Goal: Task Accomplishment & Management: Use online tool/utility

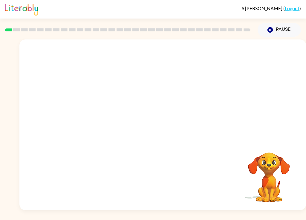
click at [30, 0] on html "S [PERSON_NAME] ( Logout ) Pause Pause Your browser must support playing .mp4 f…" at bounding box center [153, 110] width 306 height 220
click at [168, 124] on icon "button" at bounding box center [162, 128] width 10 height 10
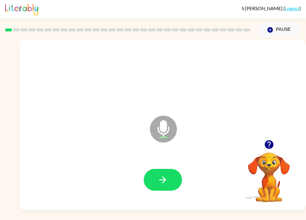
click at [166, 181] on icon "button" at bounding box center [162, 180] width 10 height 10
click at [168, 185] on button "button" at bounding box center [163, 180] width 38 height 22
click at [152, 175] on button "button" at bounding box center [163, 180] width 38 height 22
click at [162, 180] on icon "button" at bounding box center [162, 180] width 10 height 10
click at [165, 173] on button "button" at bounding box center [163, 180] width 38 height 22
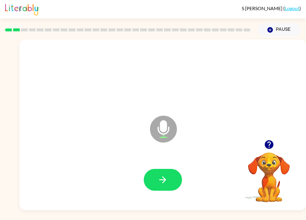
click at [165, 174] on button "button" at bounding box center [163, 180] width 38 height 22
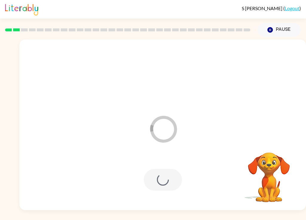
click at [162, 178] on div at bounding box center [163, 180] width 38 height 22
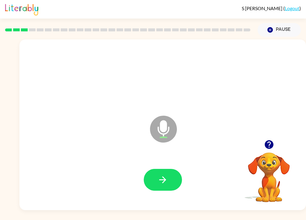
click at [268, 144] on icon "button" at bounding box center [268, 144] width 9 height 9
click at [143, 201] on div at bounding box center [162, 179] width 275 height 49
click at [167, 177] on icon "button" at bounding box center [162, 180] width 10 height 10
click at [162, 180] on icon "button" at bounding box center [162, 179] width 7 height 7
click at [163, 186] on button "button" at bounding box center [163, 180] width 38 height 22
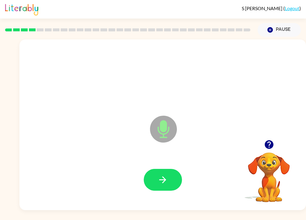
click at [167, 183] on icon "button" at bounding box center [162, 180] width 10 height 10
click at [170, 172] on button "button" at bounding box center [163, 180] width 38 height 22
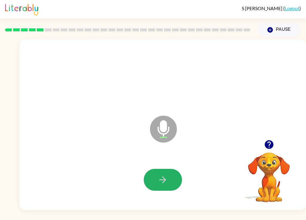
click at [171, 178] on button "button" at bounding box center [163, 180] width 38 height 22
click at [274, 148] on icon "button" at bounding box center [269, 144] width 10 height 10
click at [168, 176] on icon "button" at bounding box center [162, 180] width 10 height 10
click at [165, 183] on icon "button" at bounding box center [162, 180] width 10 height 10
click at [162, 185] on button "button" at bounding box center [163, 180] width 38 height 22
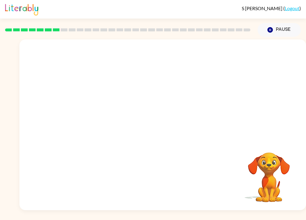
click at [7, 215] on div "S [PERSON_NAME] ( Logout ) Pause Pause Your browser must support playing .mp4 f…" at bounding box center [153, 110] width 306 height 220
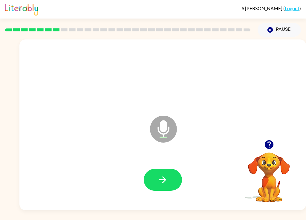
click at [166, 185] on icon "button" at bounding box center [162, 180] width 10 height 10
click at [168, 182] on button "button" at bounding box center [163, 180] width 38 height 22
click at [160, 178] on icon "button" at bounding box center [162, 180] width 10 height 10
click at [162, 191] on button "button" at bounding box center [163, 180] width 38 height 22
click at [267, 147] on icon "button" at bounding box center [268, 144] width 9 height 9
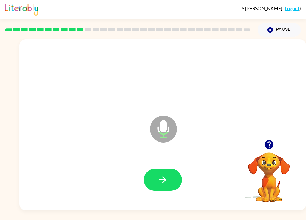
click at [163, 178] on icon "button" at bounding box center [162, 180] width 10 height 10
click at [150, 185] on button "button" at bounding box center [163, 180] width 38 height 22
click at [155, 183] on button "button" at bounding box center [163, 180] width 38 height 22
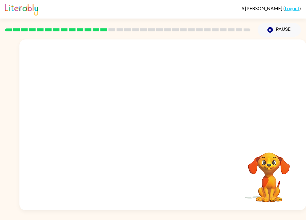
click at [40, 217] on div "S [PERSON_NAME] ( Logout ) Pause Pause Your browser must support playing .mp4 f…" at bounding box center [153, 110] width 306 height 220
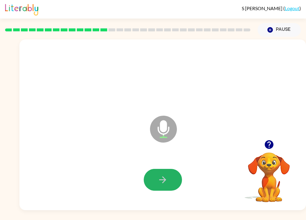
click at [169, 180] on button "button" at bounding box center [163, 180] width 38 height 22
click at [166, 177] on icon "button" at bounding box center [162, 180] width 10 height 10
click at [157, 187] on button "button" at bounding box center [163, 180] width 38 height 22
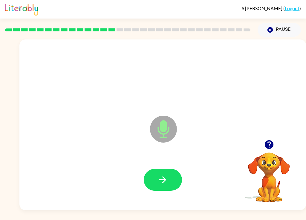
click at [165, 186] on button "button" at bounding box center [163, 180] width 38 height 22
click at [164, 177] on icon "button" at bounding box center [162, 180] width 10 height 10
click at [164, 181] on icon "button" at bounding box center [162, 180] width 10 height 10
click at [159, 181] on icon "button" at bounding box center [162, 180] width 10 height 10
click at [164, 188] on button "button" at bounding box center [163, 180] width 38 height 22
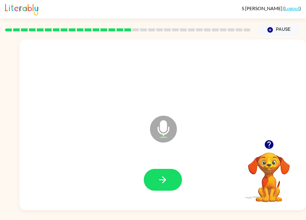
click at [170, 174] on button "button" at bounding box center [163, 180] width 38 height 22
click at [163, 180] on icon "button" at bounding box center [162, 180] width 10 height 10
click at [162, 171] on button "button" at bounding box center [163, 180] width 38 height 22
click at [167, 180] on icon "button" at bounding box center [162, 180] width 10 height 10
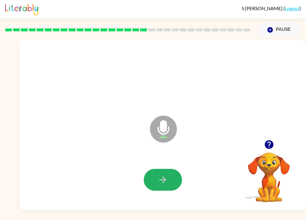
click at [166, 182] on icon "button" at bounding box center [162, 180] width 10 height 10
click at [167, 173] on button "button" at bounding box center [163, 180] width 38 height 22
click at [156, 169] on button "button" at bounding box center [163, 180] width 38 height 22
click at [157, 184] on button "button" at bounding box center [163, 180] width 38 height 22
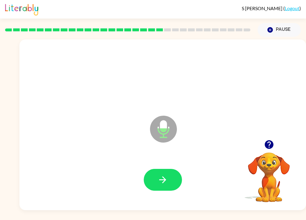
click at [159, 190] on button "button" at bounding box center [163, 180] width 38 height 22
click at [171, 178] on button "button" at bounding box center [163, 180] width 38 height 22
click at [167, 180] on icon "button" at bounding box center [162, 180] width 10 height 10
click at [172, 184] on button "button" at bounding box center [163, 180] width 38 height 22
click at [166, 187] on button "button" at bounding box center [163, 180] width 38 height 22
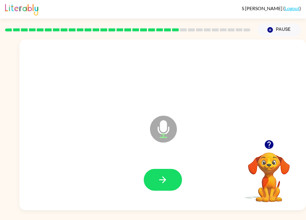
click at [168, 175] on icon "button" at bounding box center [162, 180] width 10 height 10
click at [160, 184] on icon "button" at bounding box center [162, 180] width 10 height 10
click at [167, 190] on button "button" at bounding box center [163, 180] width 38 height 22
click at [171, 173] on button "button" at bounding box center [163, 180] width 38 height 22
click at [161, 179] on icon "button" at bounding box center [162, 180] width 10 height 10
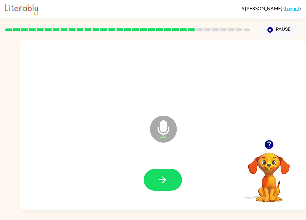
click at [155, 179] on button "button" at bounding box center [163, 180] width 38 height 22
click at [168, 180] on button "button" at bounding box center [163, 180] width 38 height 22
click at [170, 187] on button "button" at bounding box center [163, 180] width 38 height 22
click at [171, 163] on div at bounding box center [162, 179] width 275 height 49
click at [164, 186] on button "button" at bounding box center [163, 180] width 38 height 22
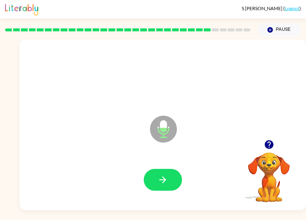
click at [166, 178] on icon "button" at bounding box center [162, 180] width 10 height 10
click at [166, 179] on icon "button" at bounding box center [162, 180] width 10 height 10
click at [169, 172] on button "button" at bounding box center [163, 180] width 38 height 22
click at [169, 181] on button "button" at bounding box center [163, 180] width 38 height 22
click at [274, 149] on icon "button" at bounding box center [269, 144] width 10 height 10
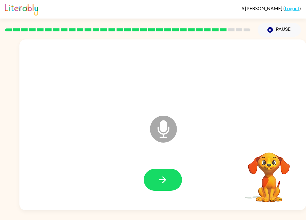
click at [160, 180] on icon "button" at bounding box center [162, 179] width 7 height 7
click at [181, 172] on div at bounding box center [163, 180] width 38 height 22
click at [165, 180] on icon "button" at bounding box center [162, 179] width 7 height 7
click at [167, 180] on icon "button" at bounding box center [162, 180] width 10 height 10
click at [169, 178] on button "button" at bounding box center [163, 180] width 38 height 22
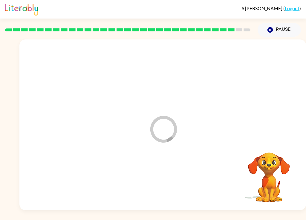
click at [169, 178] on div at bounding box center [162, 179] width 275 height 49
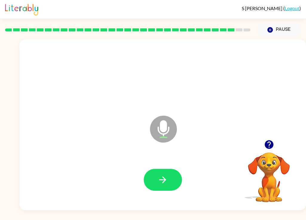
click at [162, 177] on icon "button" at bounding box center [162, 180] width 10 height 10
click at [158, 181] on icon "button" at bounding box center [162, 180] width 10 height 10
click at [172, 179] on button "button" at bounding box center [163, 180] width 38 height 22
